Goal: Task Accomplishment & Management: Manage account settings

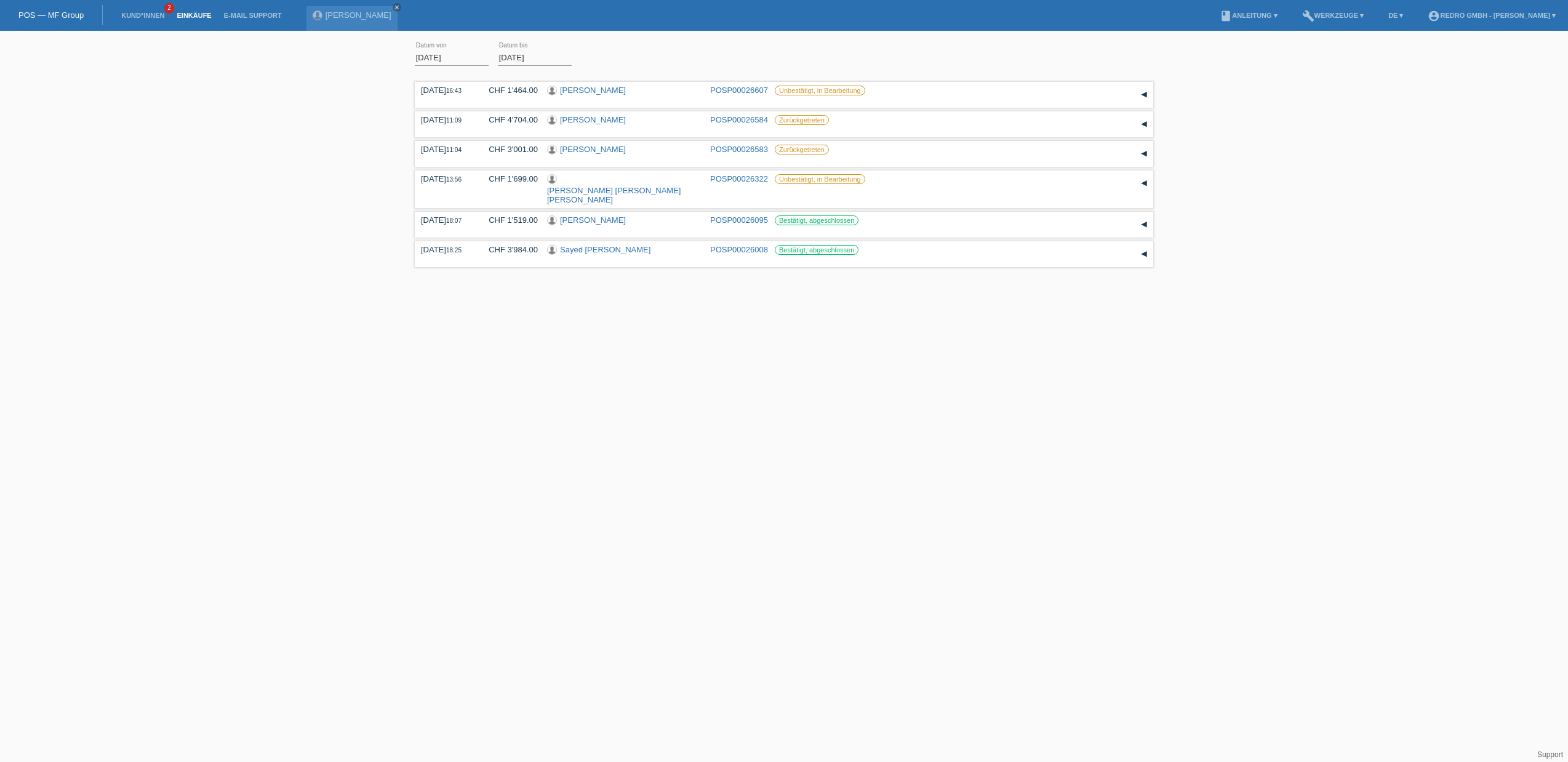
click at [242, 234] on div "01.08.2025 error Datum von 25.08.2025 error Datum bis Übernehmen 16:43 Datum" at bounding box center [784, 154] width 1568 height 234
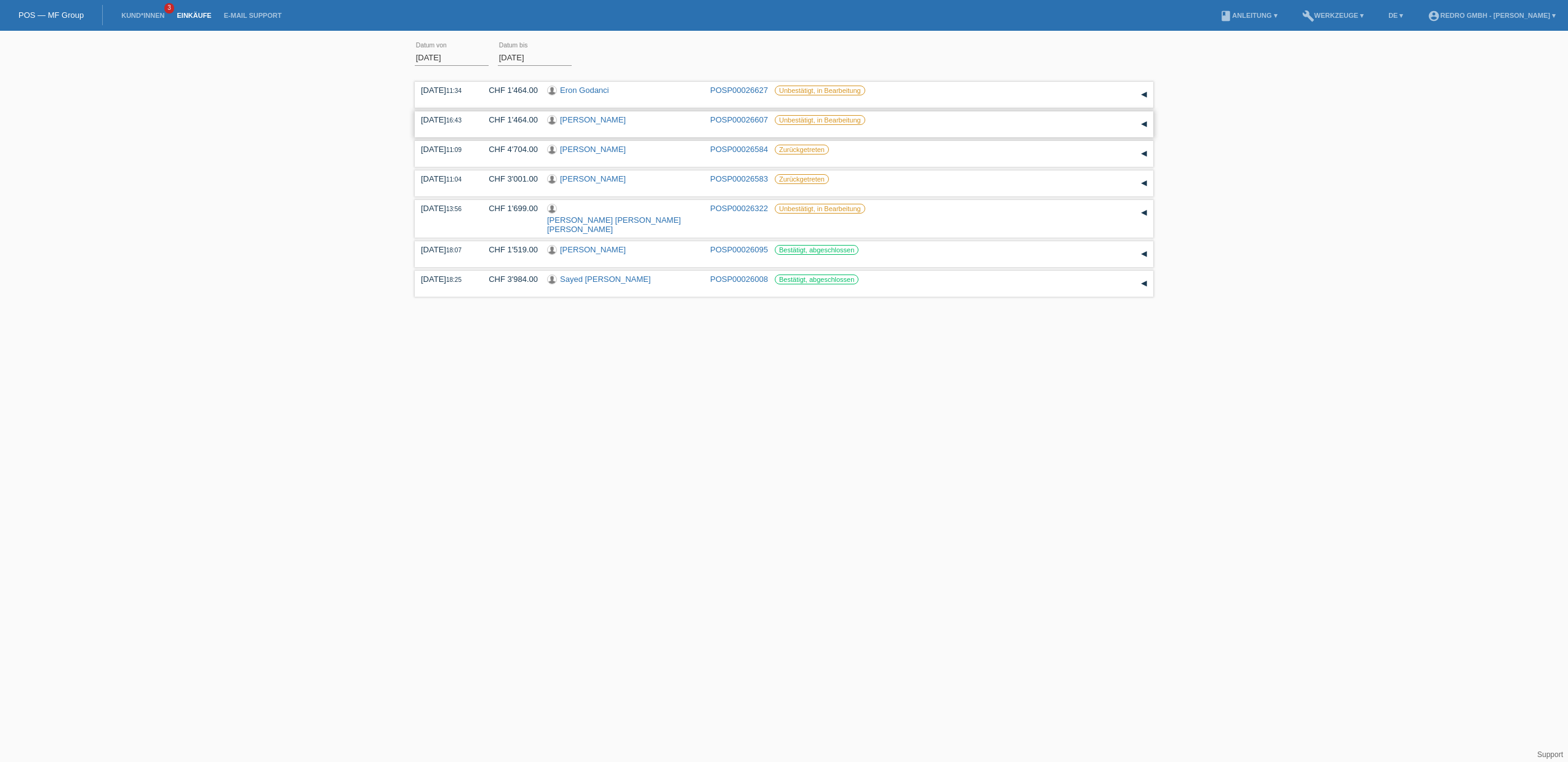
click at [599, 118] on link "[PERSON_NAME]" at bounding box center [593, 119] width 66 height 9
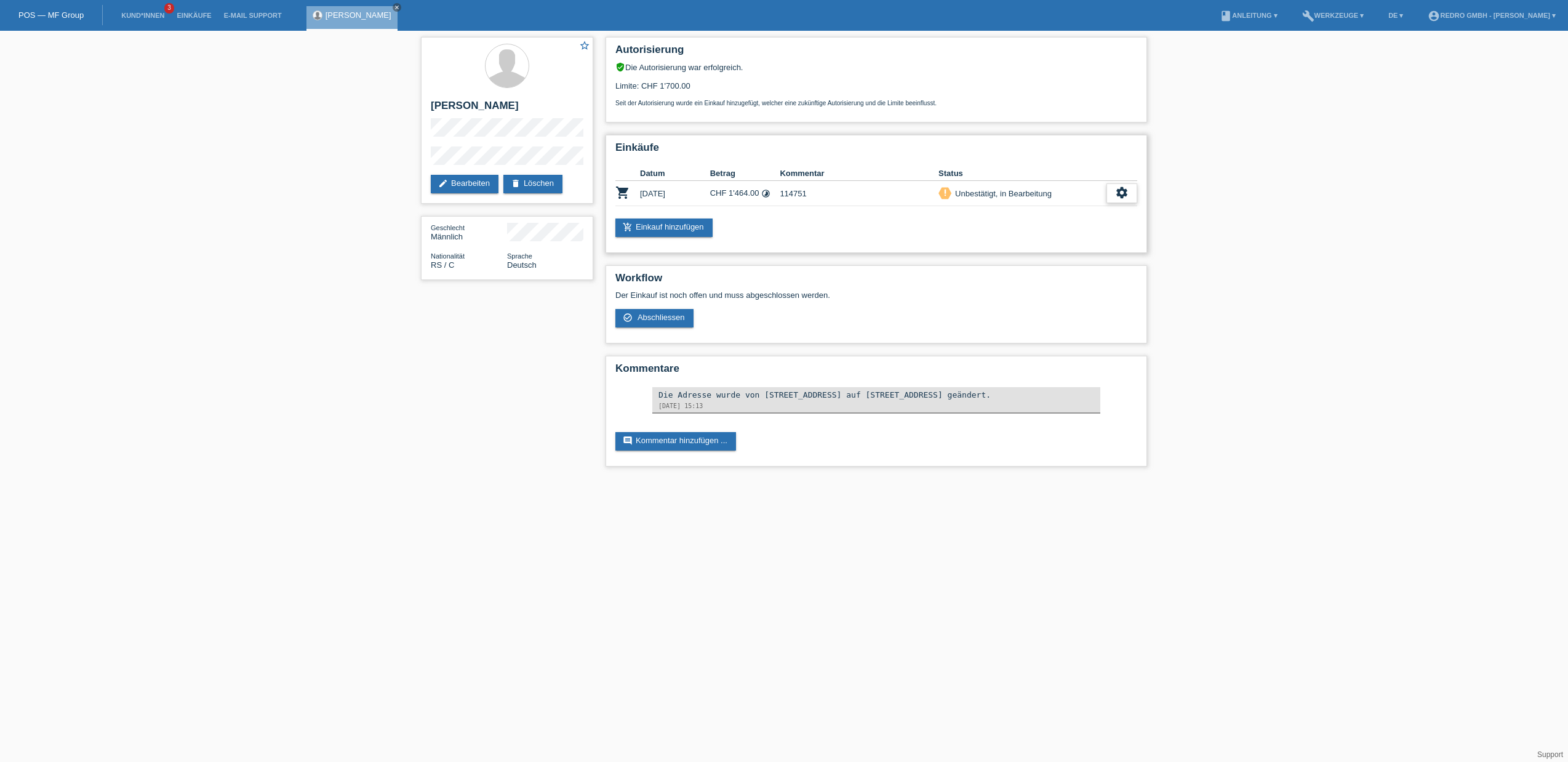
click at [1120, 194] on icon "settings" at bounding box center [1122, 192] width 14 height 14
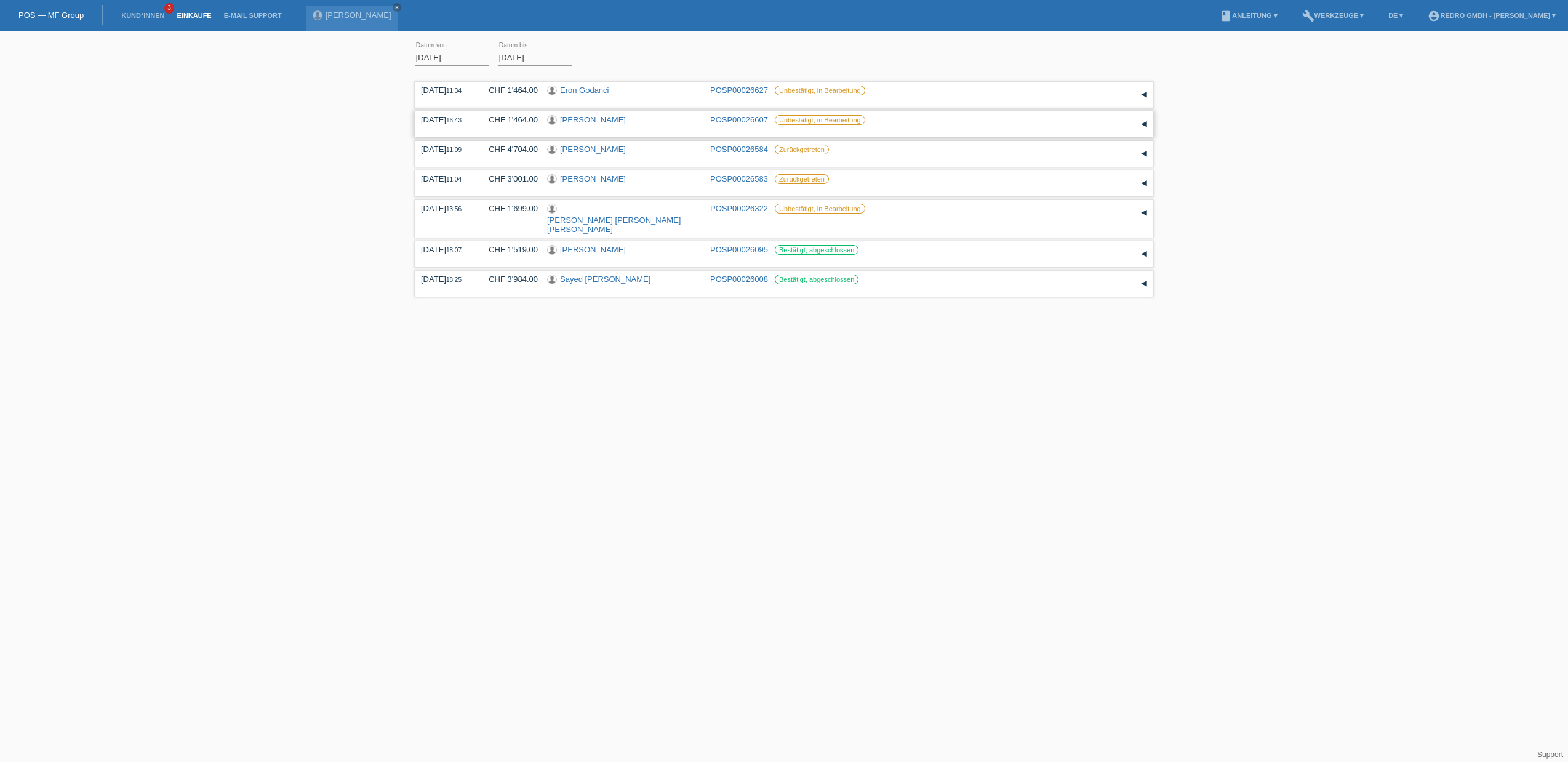
click at [733, 124] on link "POSP00026607" at bounding box center [739, 119] width 58 height 9
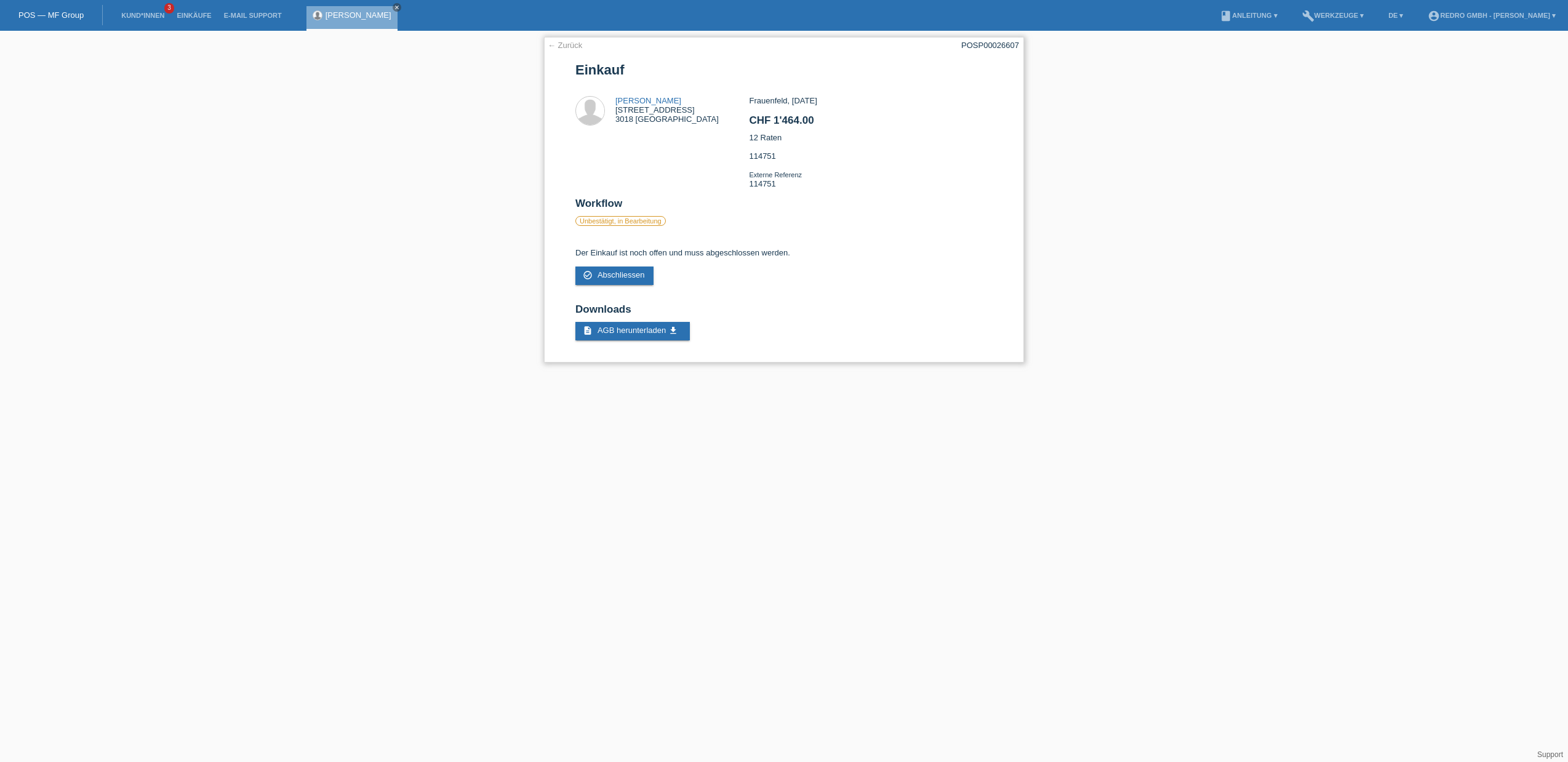
click at [773, 181] on div "Frauenfeld, 25.08.2025 CHF 1'464.00 12 Raten 114751 Externe Referenz 114751" at bounding box center [870, 147] width 243 height 102
copy div "114751"
click at [602, 284] on link "check_circle_outline Abschliessen" at bounding box center [615, 276] width 78 height 18
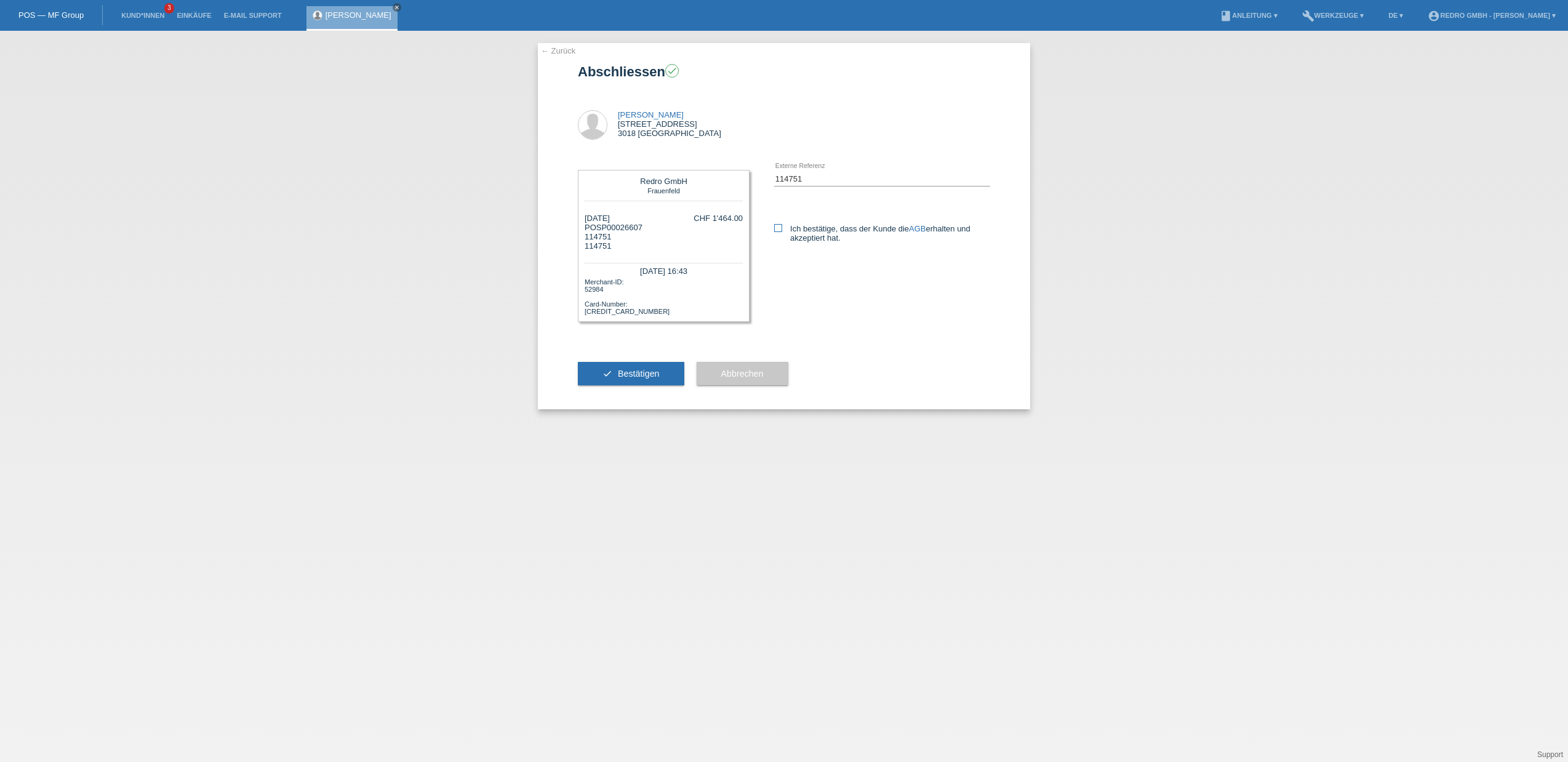
click at [779, 227] on icon at bounding box center [778, 228] width 8 height 8
click at [779, 227] on input "Ich bestätige, dass der Kunde die AGB erhalten und akzeptiert hat." at bounding box center [778, 228] width 8 height 8
checkbox input "true"
click at [643, 373] on span "Bestätigen" at bounding box center [638, 373] width 42 height 10
click at [180, 16] on link "Einkäufe" at bounding box center [193, 15] width 46 height 7
